Goal: Transaction & Acquisition: Purchase product/service

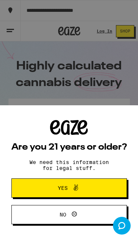
click at [95, 183] on span "Yes" at bounding box center [69, 188] width 56 height 10
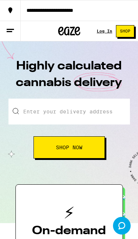
click at [104, 32] on div "Log In" at bounding box center [104, 31] width 15 height 4
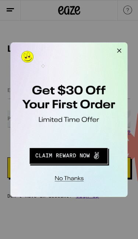
click at [77, 140] on button "Redirect to URL" at bounding box center [60, 140] width 91 height 19
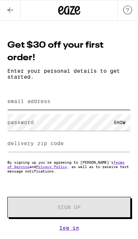
click at [80, 105] on input "email address" at bounding box center [69, 101] width 124 height 17
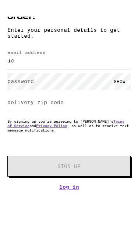
type input "i"
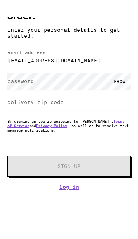
type input "[EMAIL_ADDRESS][DOMAIN_NAME]"
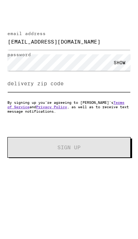
click at [102, 102] on input "delivery zip code" at bounding box center [69, 110] width 124 height 17
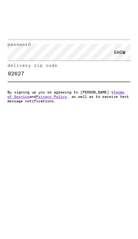
type input "92627"
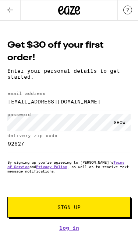
click at [86, 209] on span "Sign Up" at bounding box center [69, 206] width 73 height 5
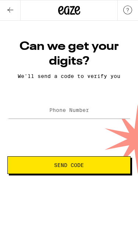
click at [84, 108] on label "Phone Number" at bounding box center [69, 110] width 40 height 6
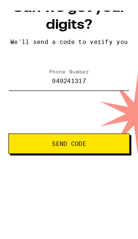
type input "[PHONE_NUMBER]"
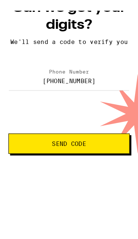
click at [88, 156] on button "Send Code" at bounding box center [60, 165] width 106 height 18
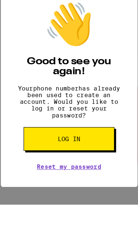
click at [82, 173] on link "Reset my password" at bounding box center [60, 176] width 56 height 6
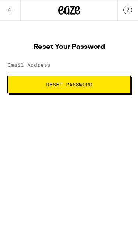
click at [93, 66] on input "Email Address" at bounding box center [69, 65] width 124 height 17
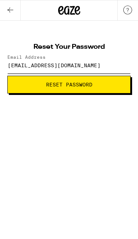
type input "[EMAIL_ADDRESS][DOMAIN_NAME]"
click at [104, 84] on span "Reset Password" at bounding box center [69, 84] width 111 height 5
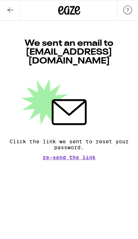
click at [15, 11] on button at bounding box center [10, 10] width 21 height 20
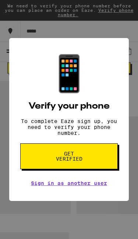
click at [87, 159] on span "Get verified" at bounding box center [69, 156] width 38 height 10
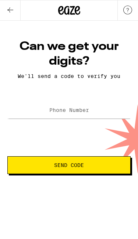
click at [86, 111] on label "Phone Number" at bounding box center [69, 110] width 40 height 6
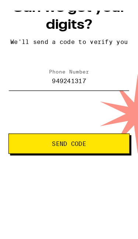
type input "[PHONE_NUMBER]"
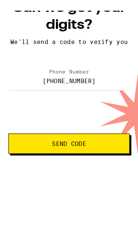
click at [92, 162] on span "Send Code" at bounding box center [61, 164] width 94 height 5
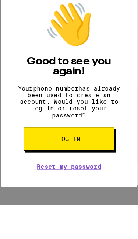
click at [83, 142] on button "Log in" at bounding box center [61, 151] width 80 height 21
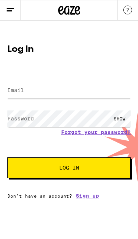
click at [84, 87] on input "Email" at bounding box center [69, 90] width 124 height 17
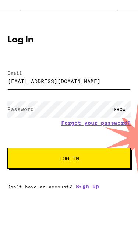
type input "[EMAIL_ADDRESS][DOMAIN_NAME]"
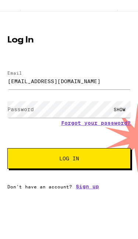
click at [21, 115] on label "Password" at bounding box center [20, 118] width 27 height 6
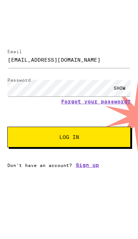
click at [109, 150] on button "Log In" at bounding box center [69, 160] width 124 height 21
